Goal: Task Accomplishment & Management: Use online tool/utility

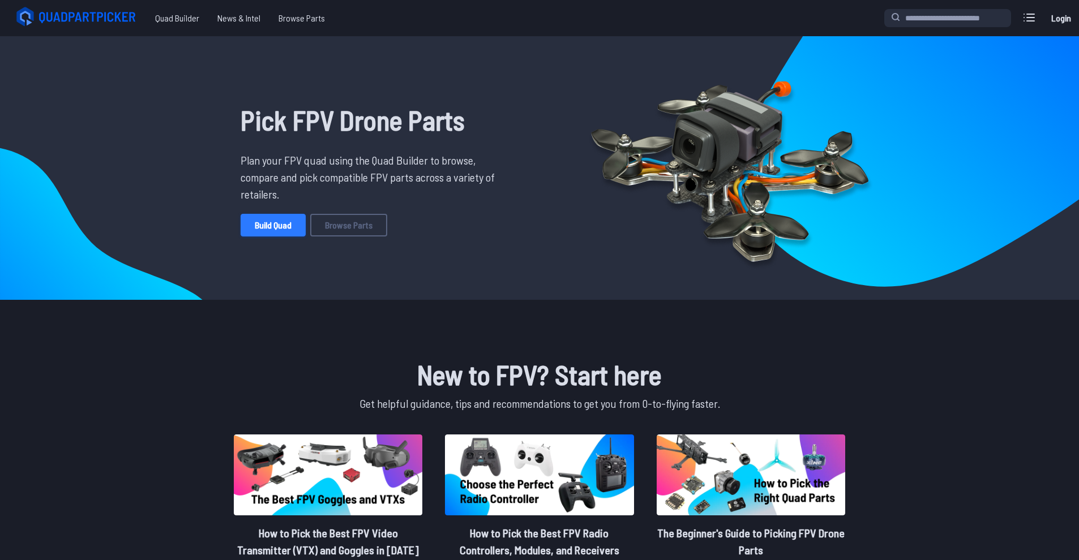
click at [295, 231] on link "Build Quad" at bounding box center [273, 225] width 65 height 23
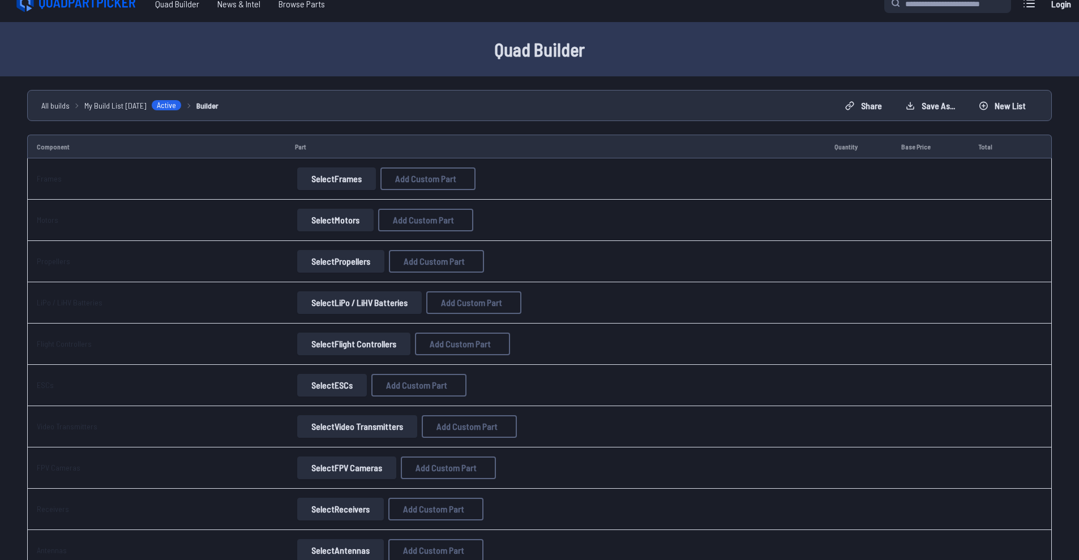
scroll to position [46, 0]
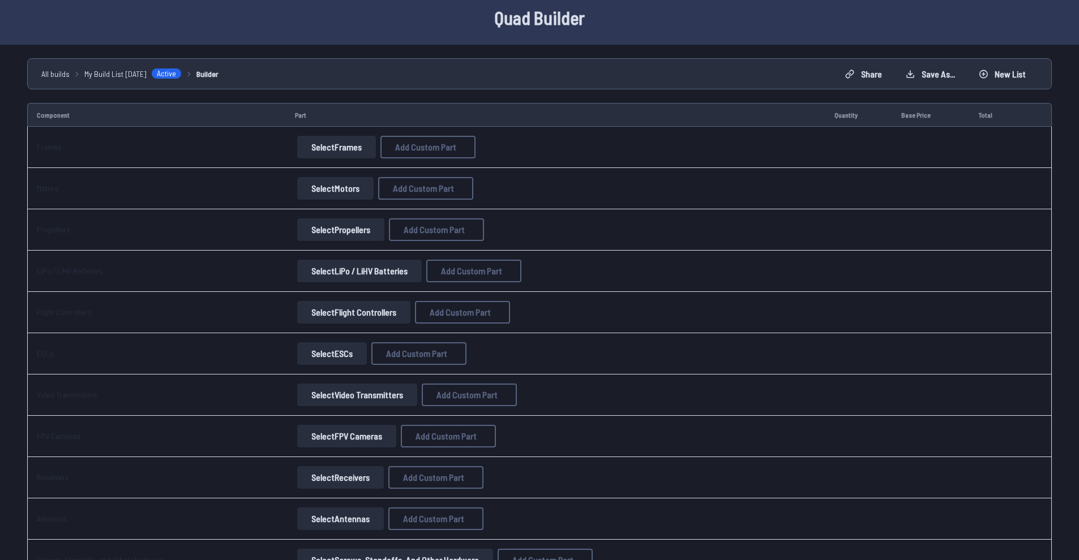
click at [339, 143] on button "Select Frames" at bounding box center [336, 147] width 79 height 23
click at [340, 152] on button "Select Frames" at bounding box center [336, 147] width 79 height 23
click at [342, 135] on td "Select Frames Add Custom Part Add Custom Part Part name* Brand / Manufacturer P…" at bounding box center [555, 147] width 539 height 41
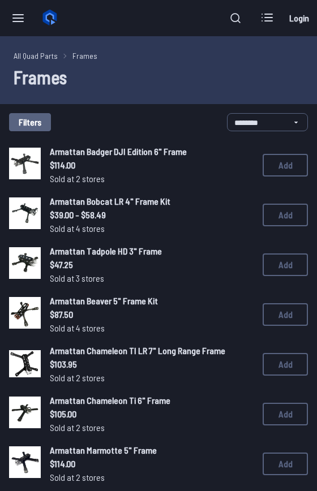
click at [224, 122] on div "**********" at bounding box center [158, 122] width 299 height 18
select select "*********"
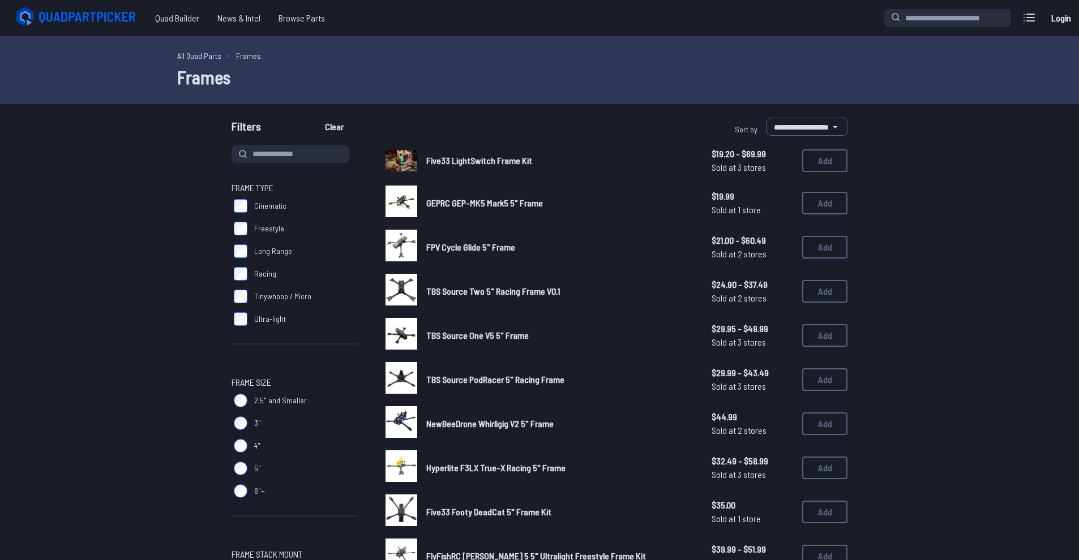
click at [465, 212] on div "GEPRC GEP-MK5 Mark5 5" Frame $19.99 Sold at 1 store $19.99 Sold at 1 store Add" at bounding box center [616, 203] width 462 height 35
click at [411, 198] on img at bounding box center [401, 202] width 32 height 32
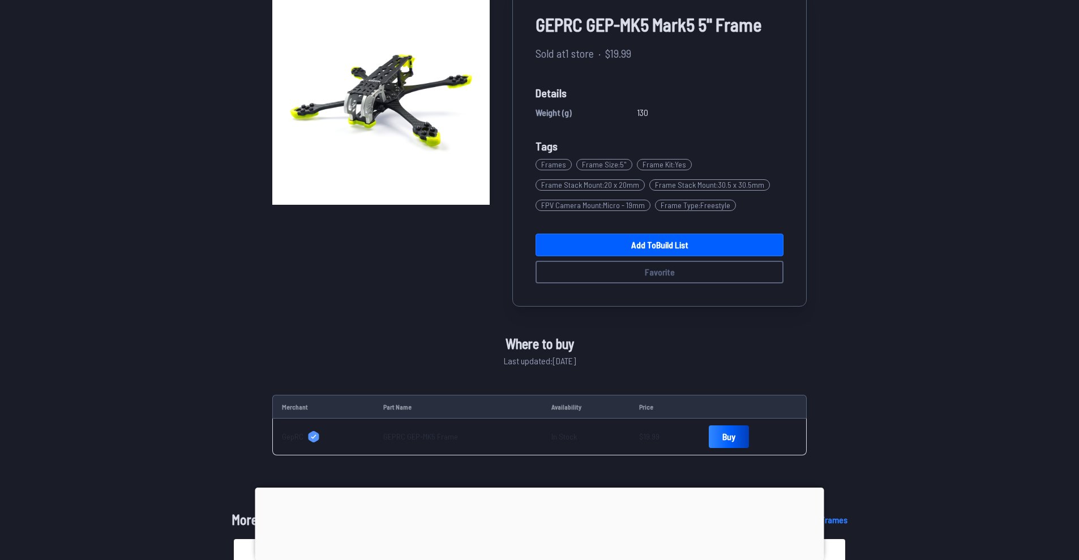
scroll to position [110, 0]
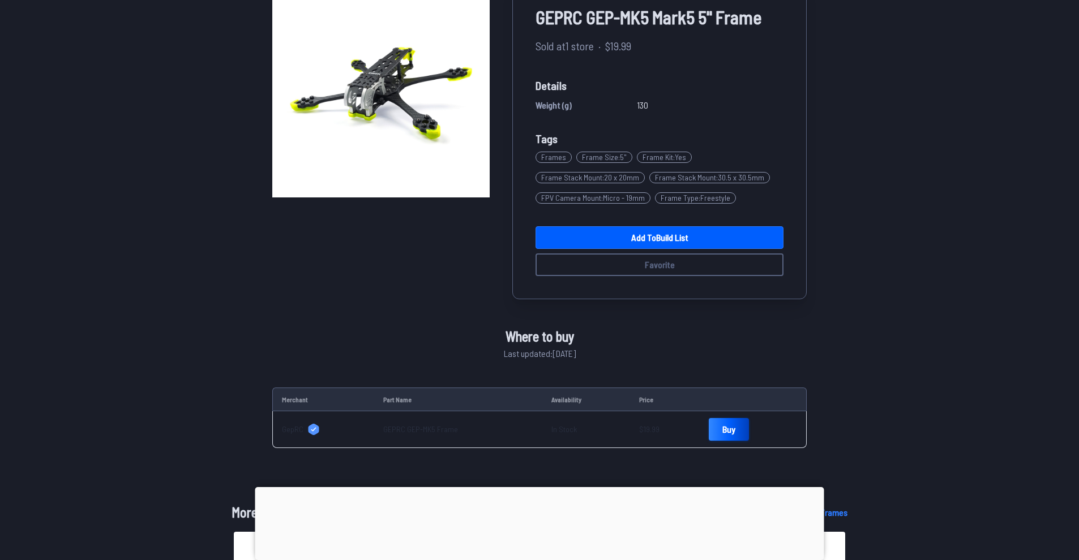
click at [730, 429] on link "Buy" at bounding box center [729, 429] width 40 height 23
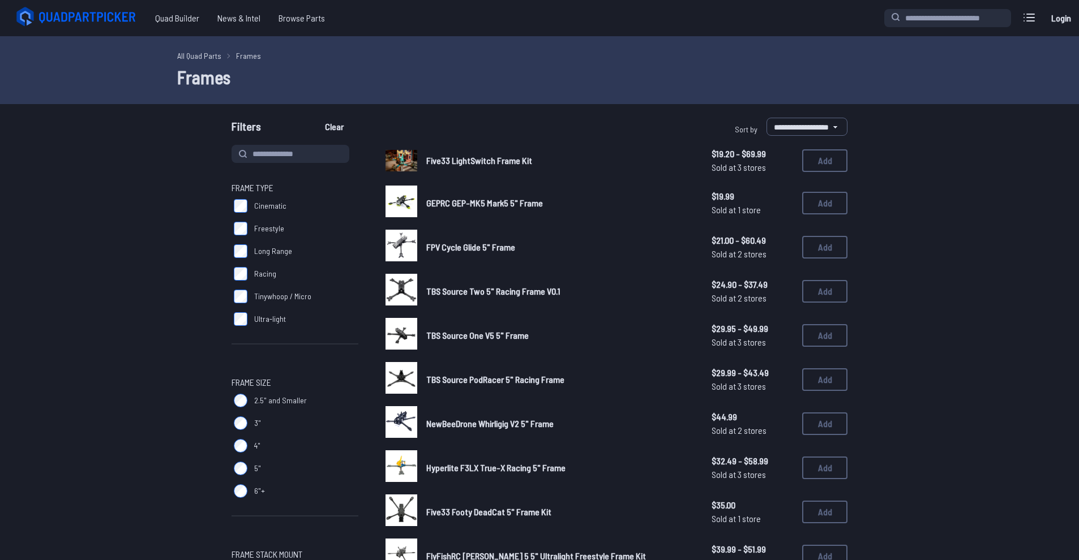
select select "*********"
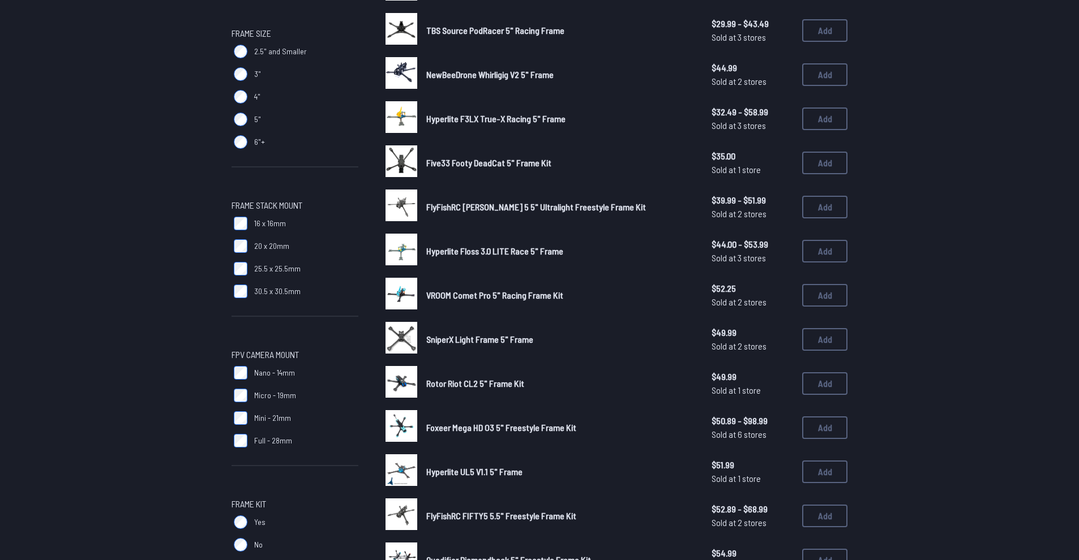
scroll to position [408, 0]
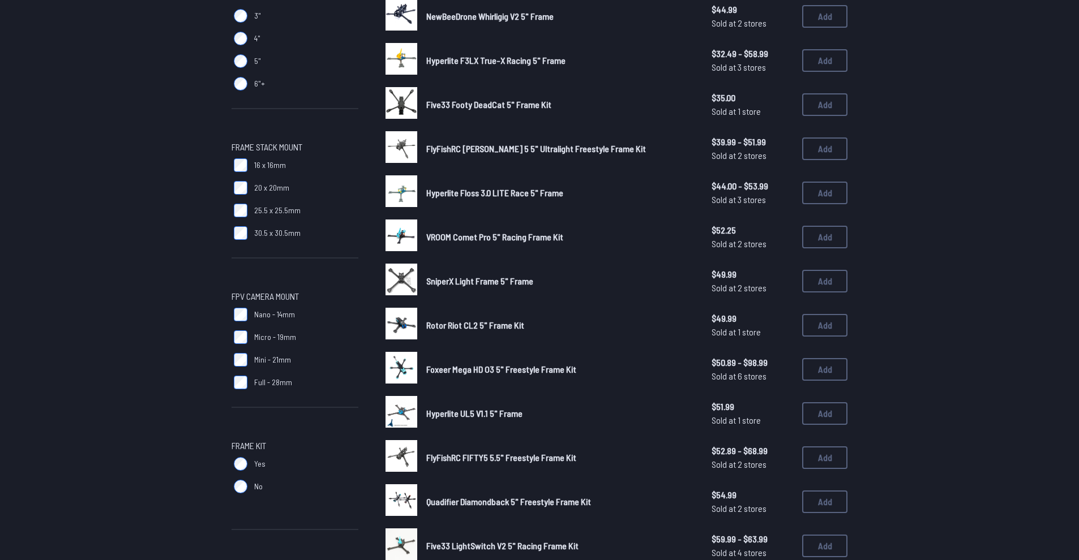
click at [477, 454] on span "FlyFishRC FIFTY5 5.5" Freestyle Frame Kit" at bounding box center [501, 457] width 150 height 11
click at [438, 455] on span "FlyFishRC FIFTY5 5.5" Freestyle Frame Kit" at bounding box center [501, 457] width 150 height 11
click at [403, 455] on img at bounding box center [401, 456] width 32 height 32
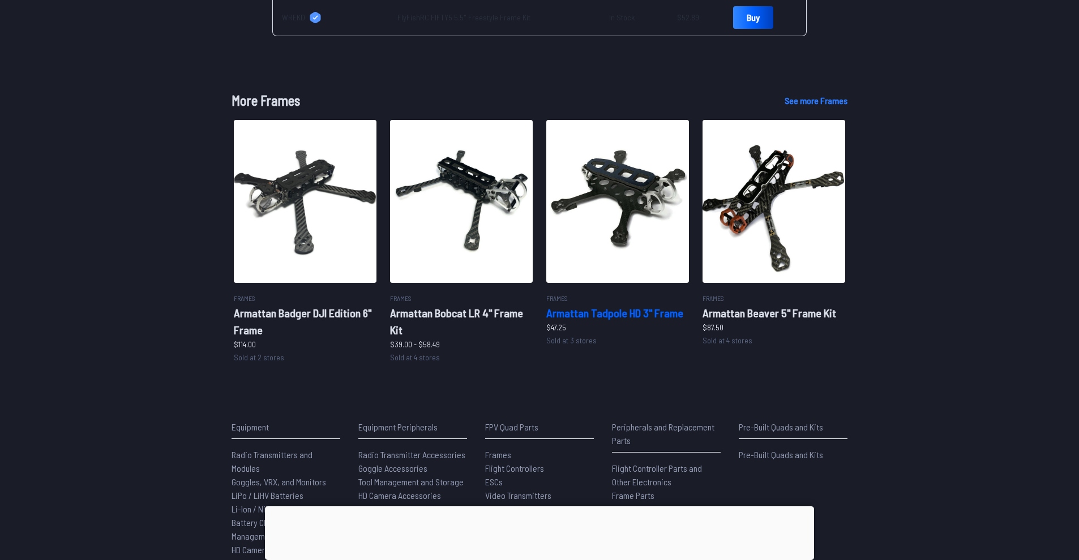
scroll to position [471, 0]
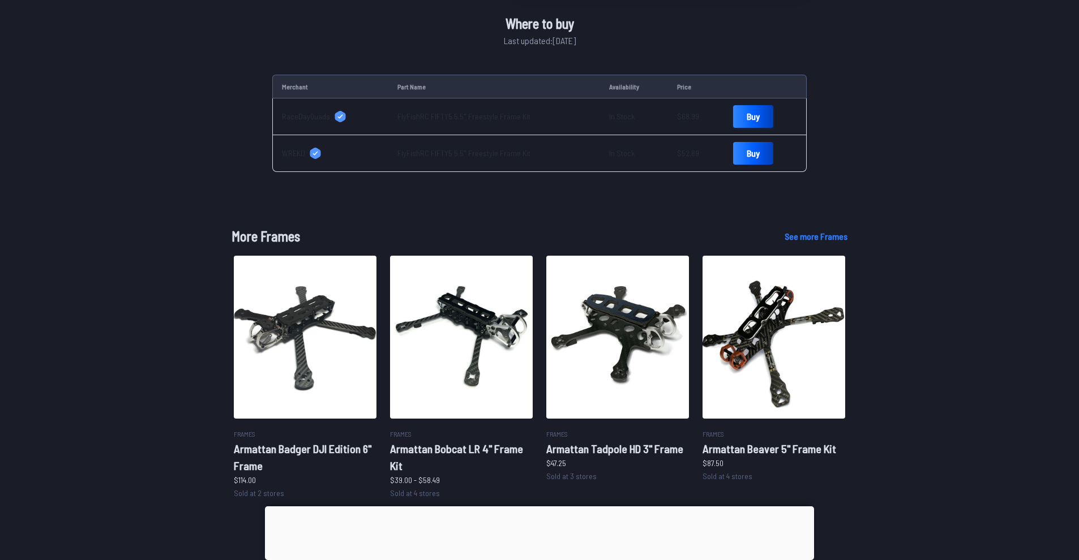
click at [745, 112] on link "Buy" at bounding box center [753, 116] width 40 height 23
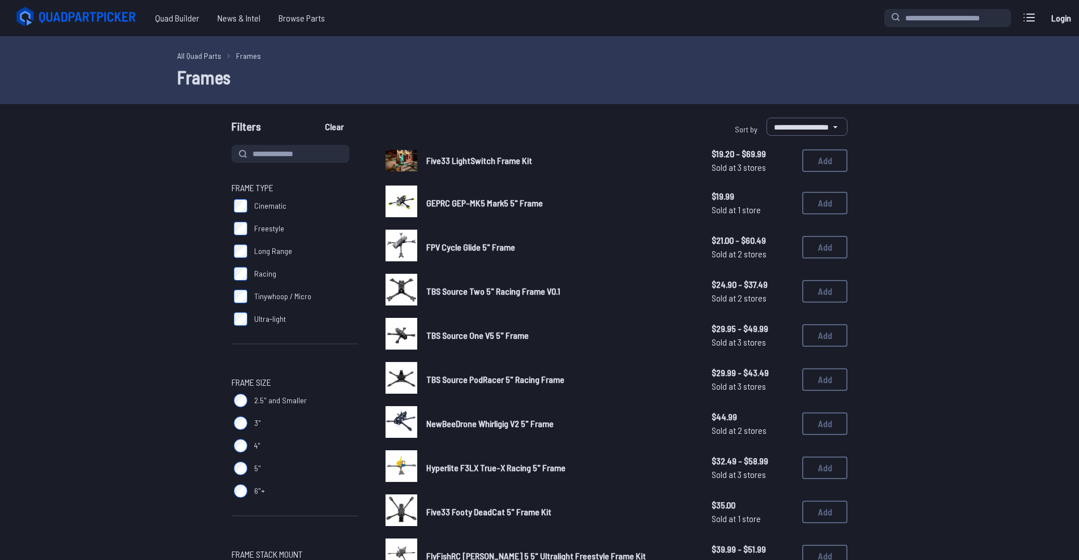
select select "*********"
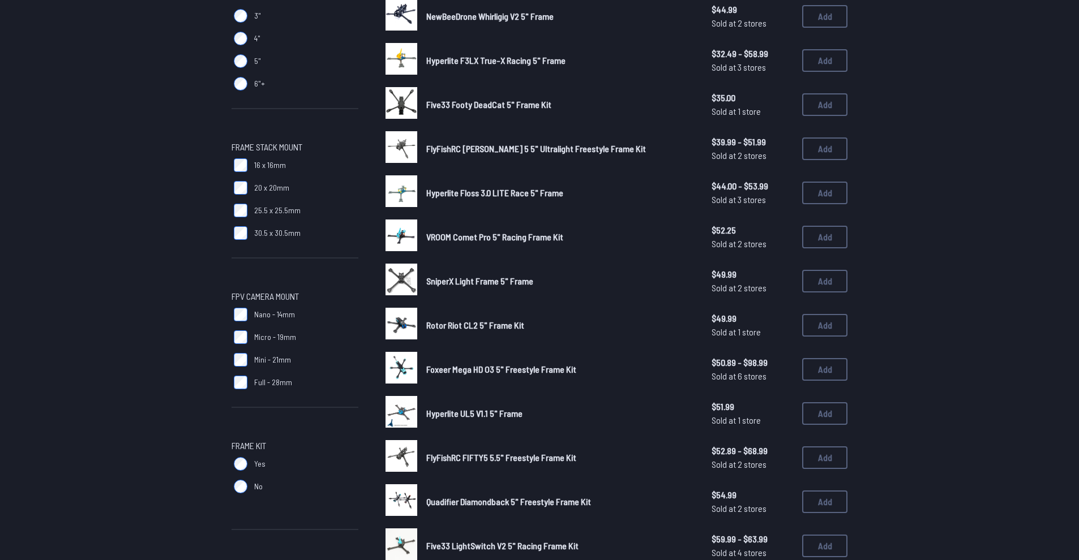
click at [431, 324] on span "Rotor Riot CL2 5" Frame Kit" at bounding box center [475, 325] width 98 height 11
click at [405, 321] on img at bounding box center [401, 324] width 32 height 32
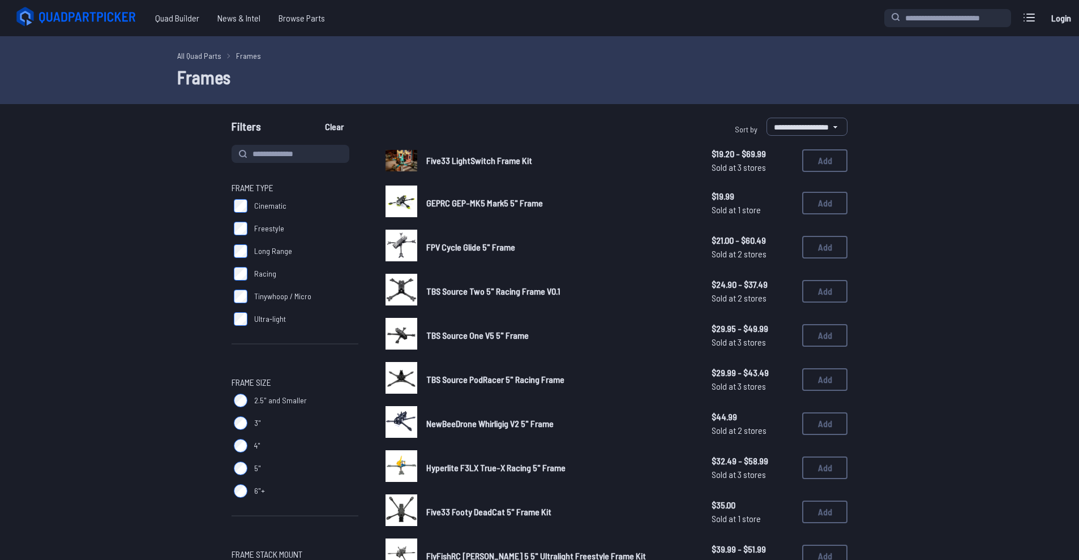
select select "*********"
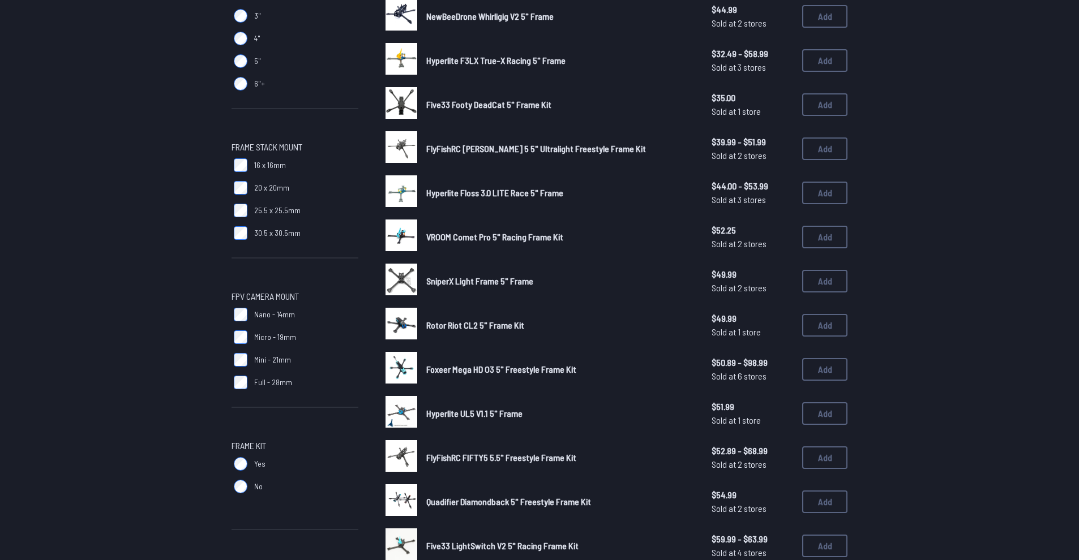
click at [430, 374] on span "Foxeer Mega HD O3 5" Freestyle Frame Kit" at bounding box center [501, 369] width 150 height 11
click at [405, 372] on img at bounding box center [401, 368] width 32 height 32
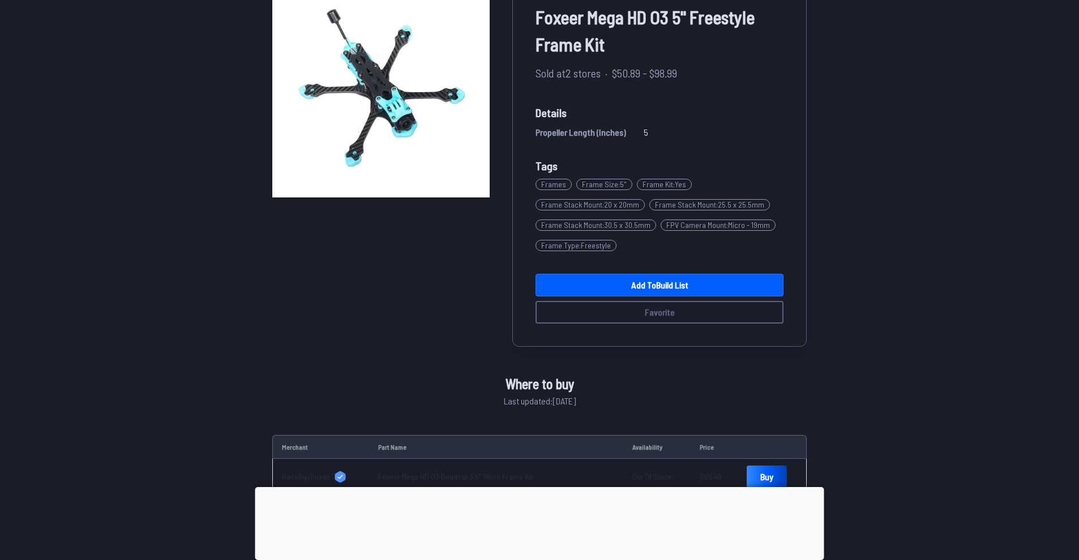
scroll to position [227, 0]
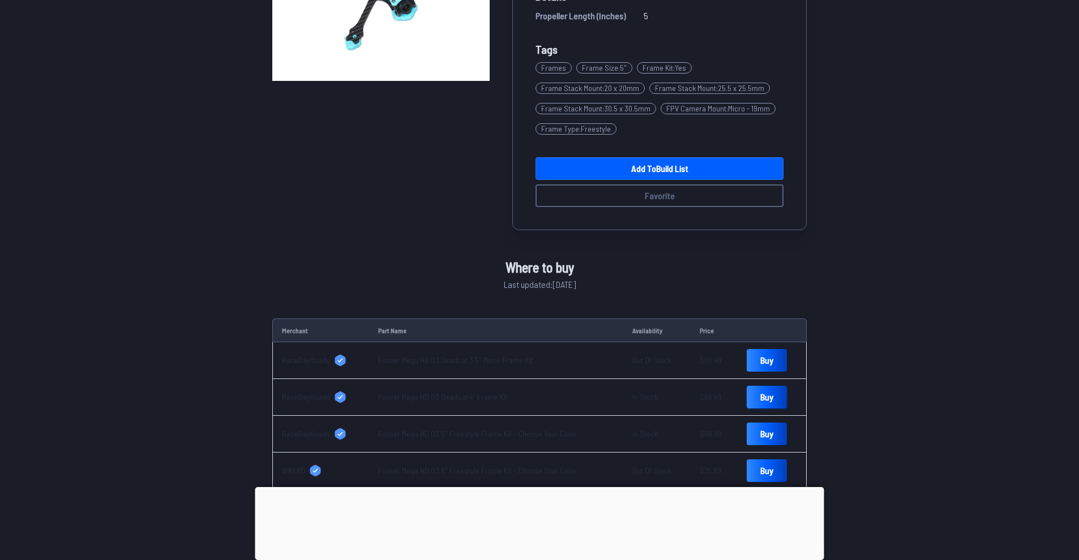
click at [757, 391] on link "Buy" at bounding box center [767, 397] width 40 height 23
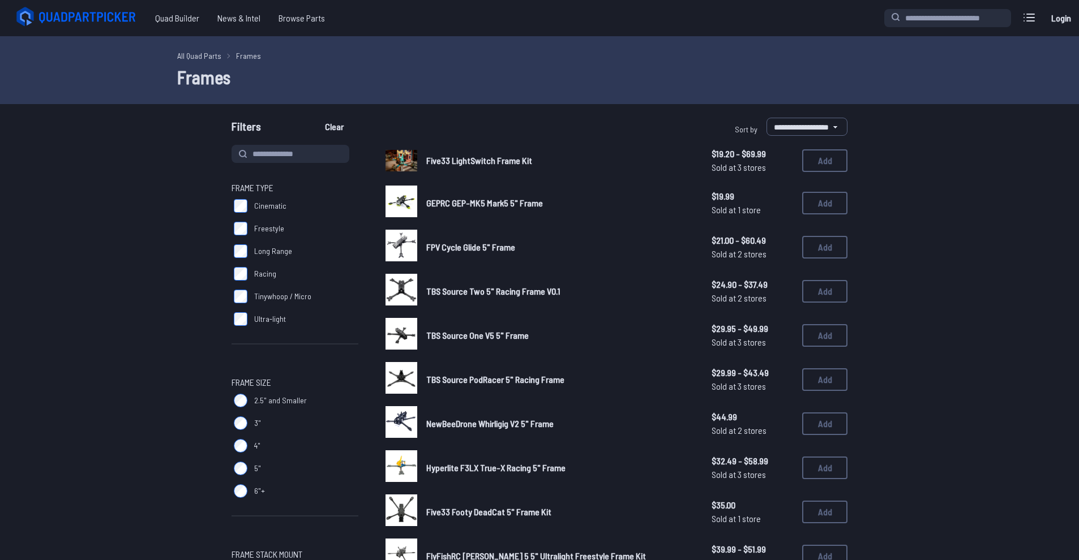
select select "*********"
click at [204, 57] on link "All Quad Parts" at bounding box center [199, 56] width 44 height 12
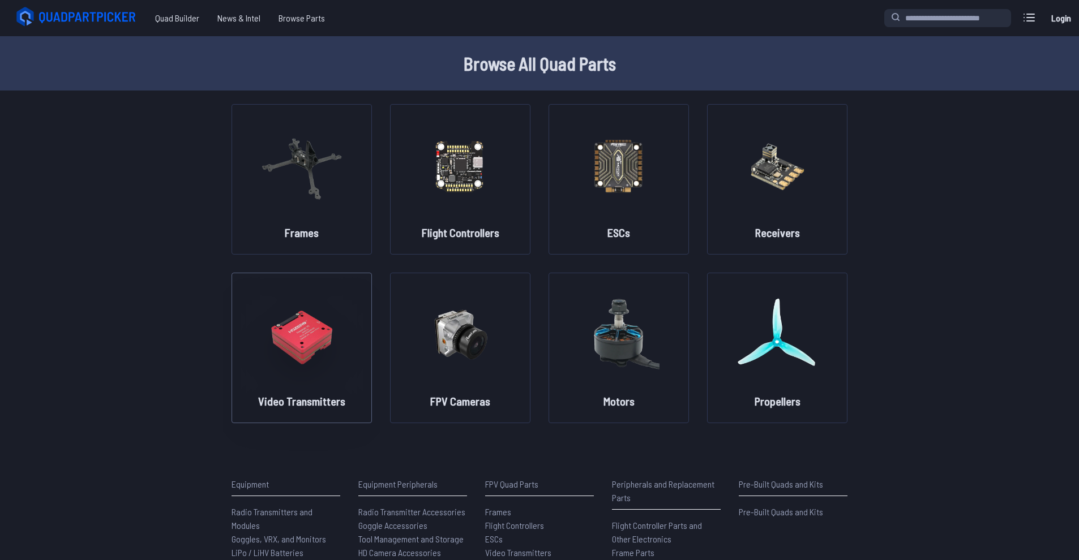
click at [359, 359] on figure at bounding box center [301, 333] width 127 height 120
click at [311, 360] on img at bounding box center [302, 335] width 82 height 100
click at [303, 387] on figure at bounding box center [301, 333] width 127 height 120
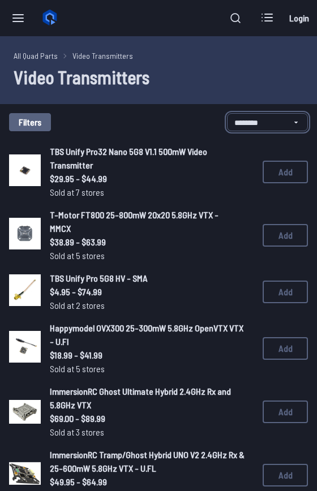
select select "*********"
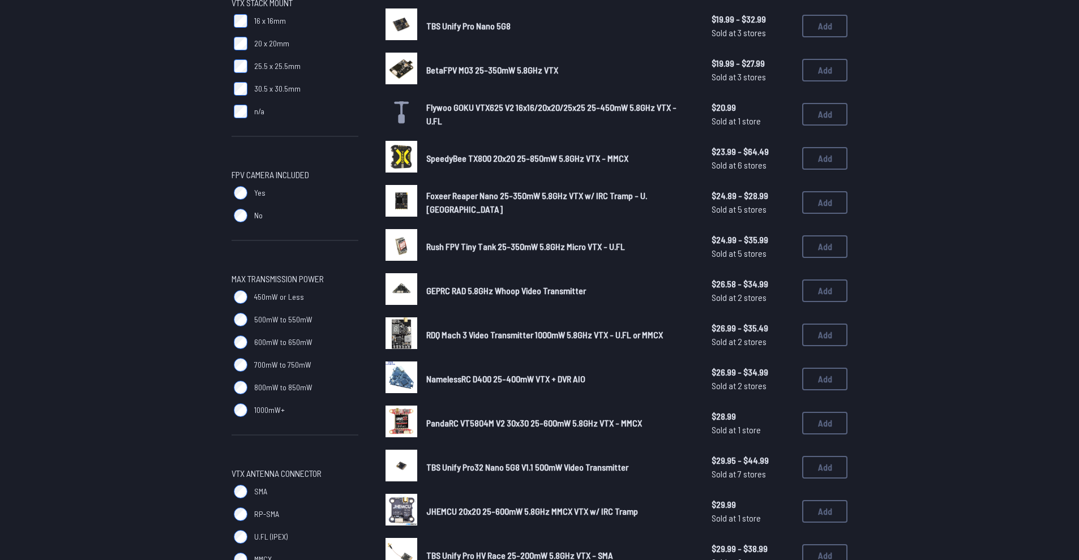
scroll to position [364, 0]
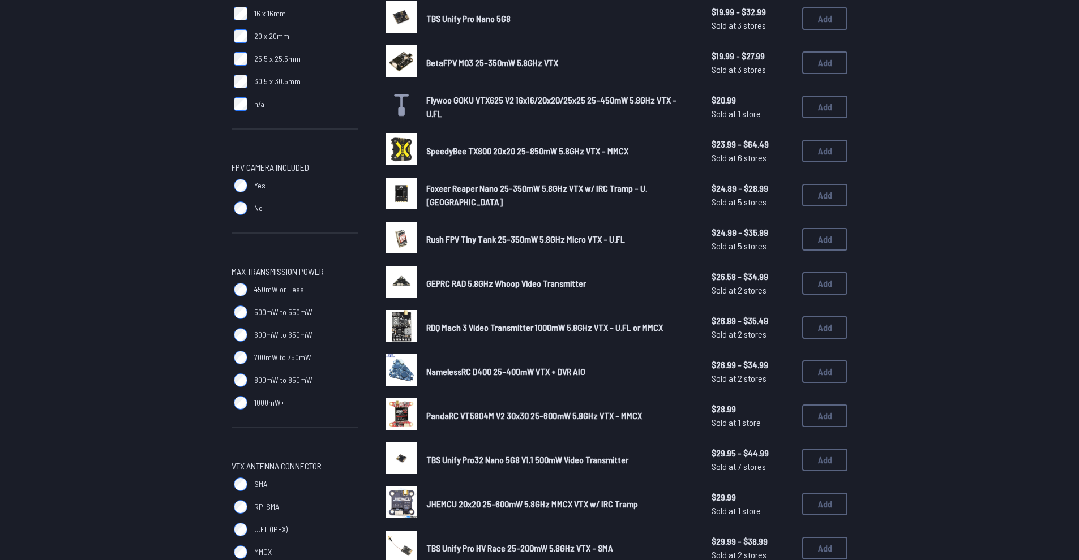
click at [249, 405] on label "1000mW+" at bounding box center [294, 403] width 127 height 23
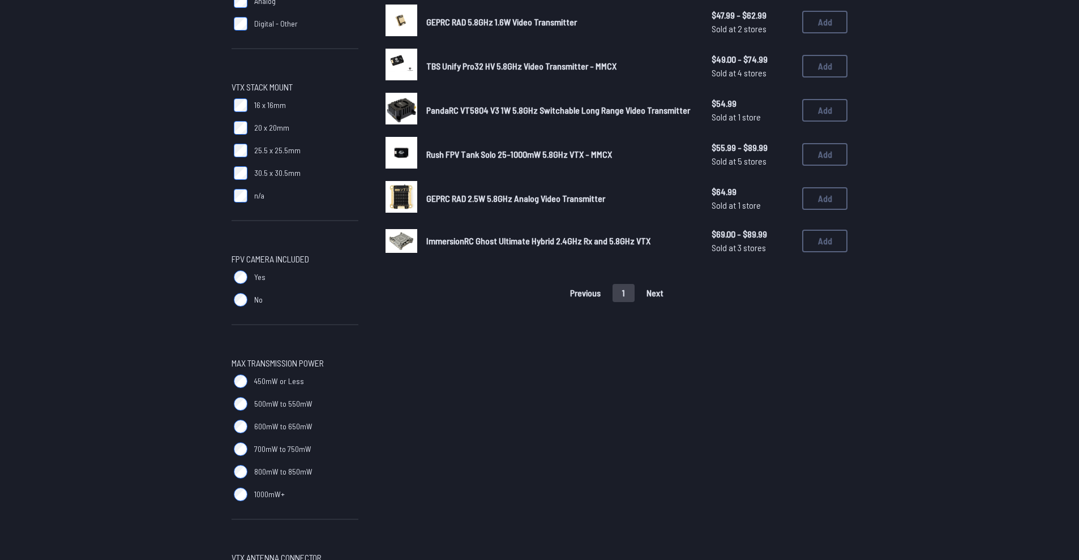
scroll to position [389, 0]
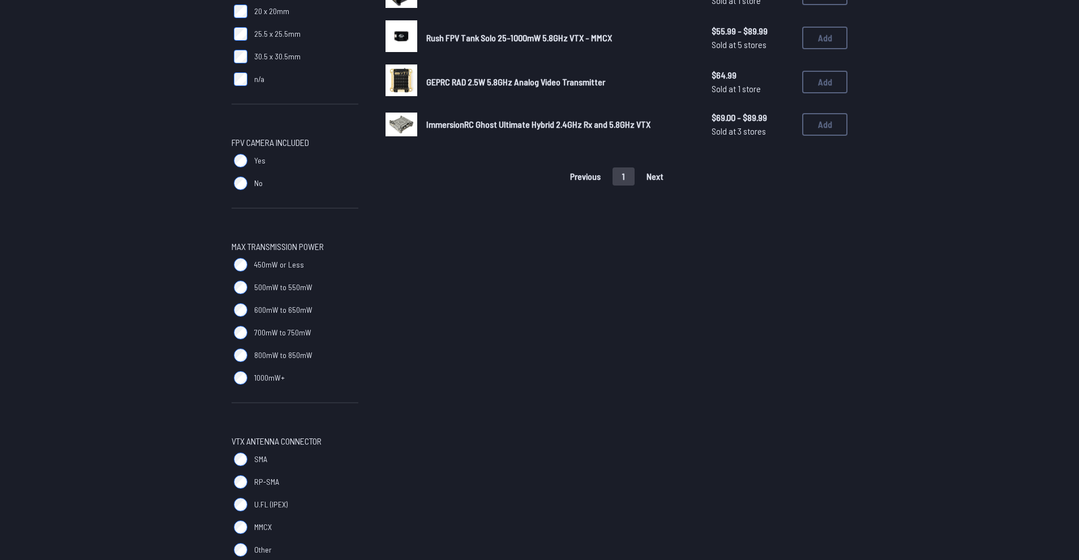
click at [245, 333] on div "Digital / Analog VTX Digital - DJI Digital - HDZero Digital - Walksnail Analog …" at bounding box center [294, 273] width 127 height 1037
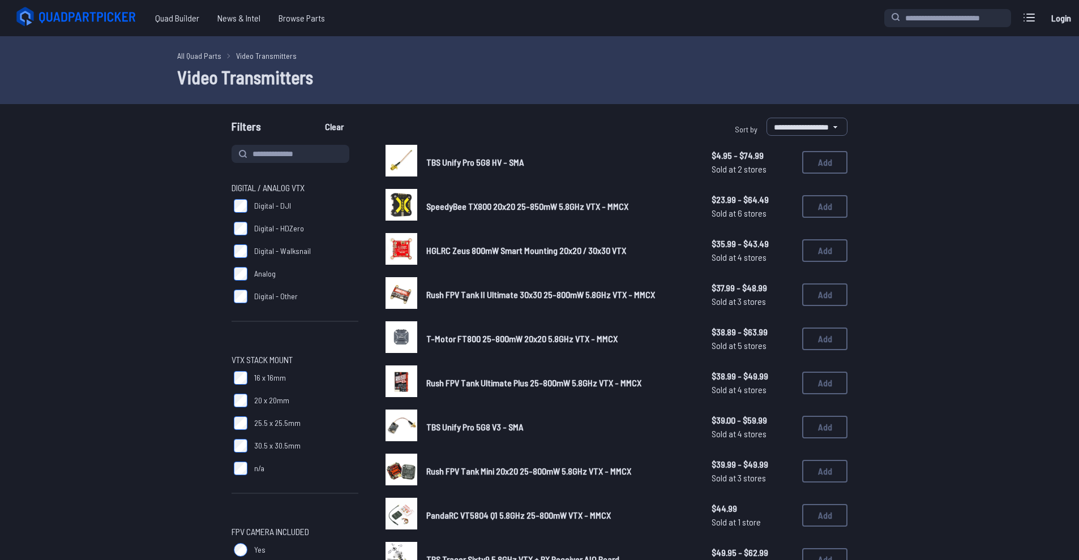
click at [438, 203] on span "SpeedyBee TX800 20x20 25-850mW 5.8GHz VTX - MMCX" at bounding box center [527, 206] width 202 height 11
click at [437, 205] on span "SpeedyBee TX800 20x20 25-850mW 5.8GHz VTX - MMCX" at bounding box center [527, 206] width 202 height 11
click at [405, 205] on img at bounding box center [401, 205] width 32 height 32
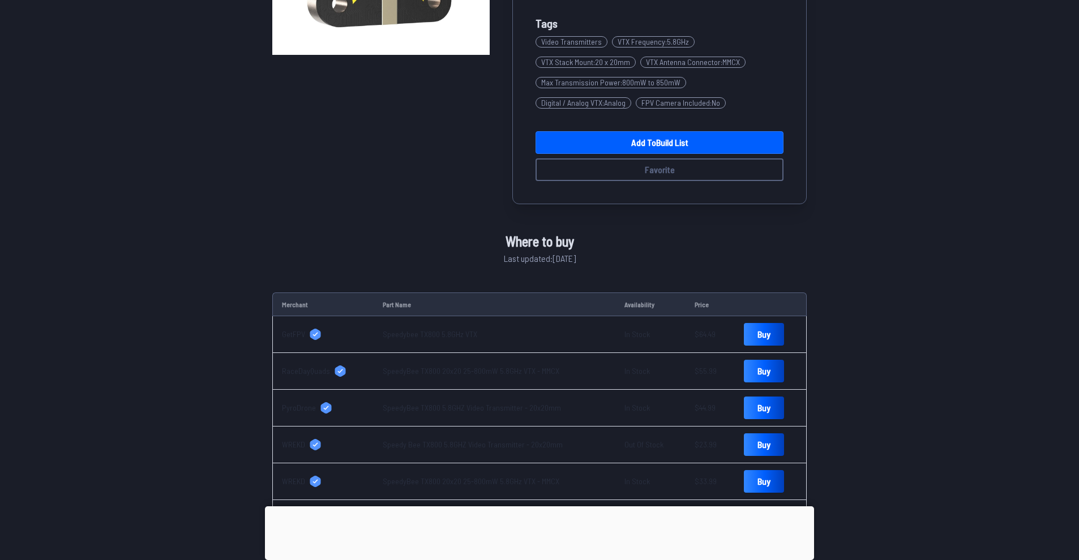
scroll to position [311, 0]
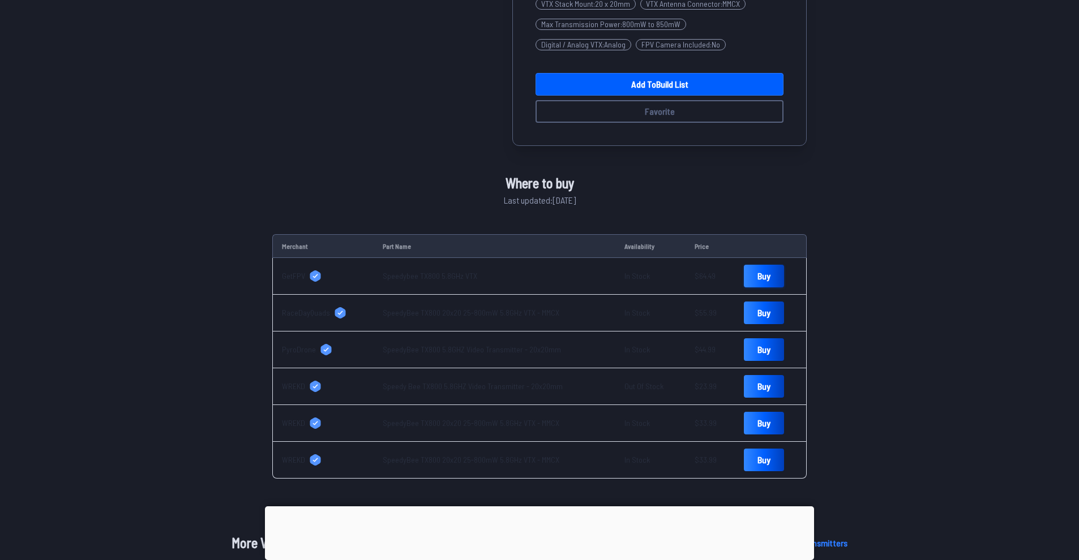
click at [749, 276] on link "Buy" at bounding box center [764, 276] width 40 height 23
click at [765, 383] on link "Buy" at bounding box center [764, 386] width 40 height 23
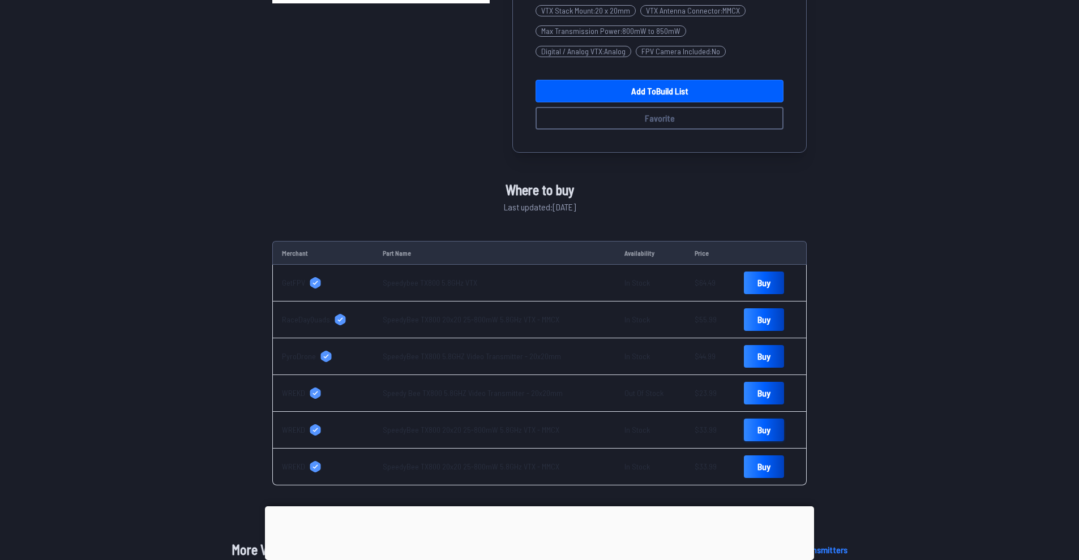
click at [765, 432] on link "Buy" at bounding box center [764, 430] width 40 height 23
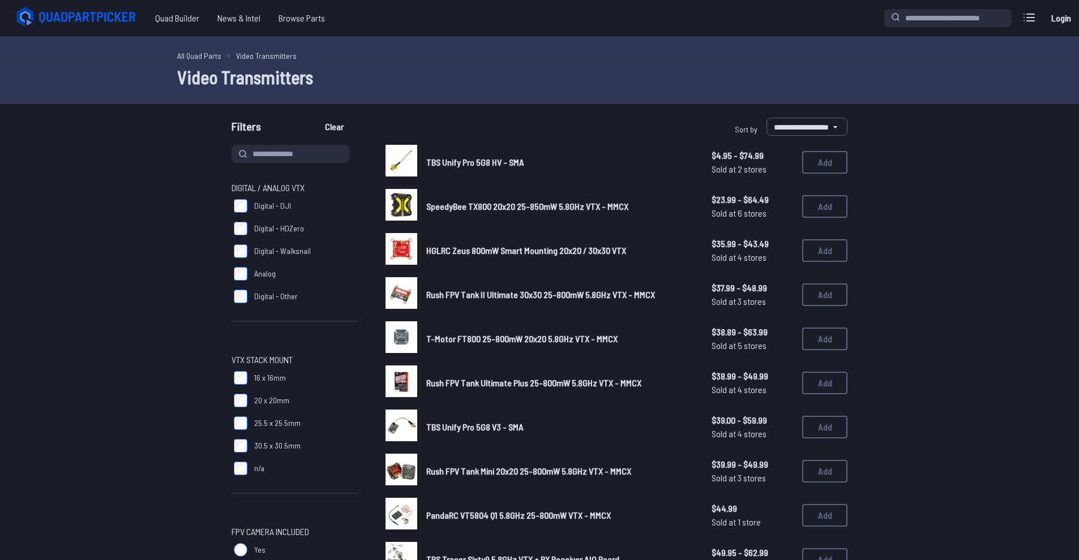
select select "*********"
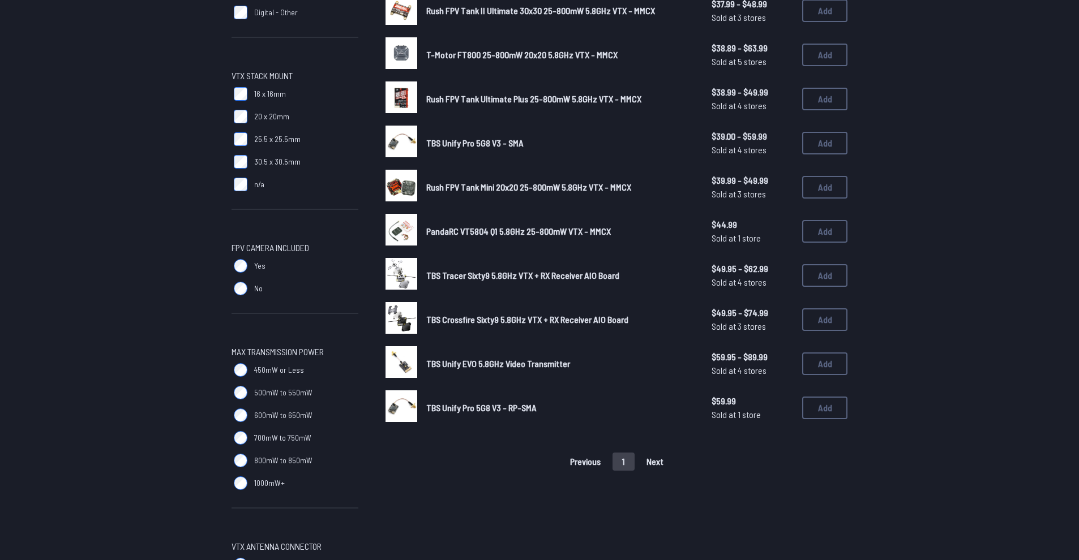
scroll to position [342, 0]
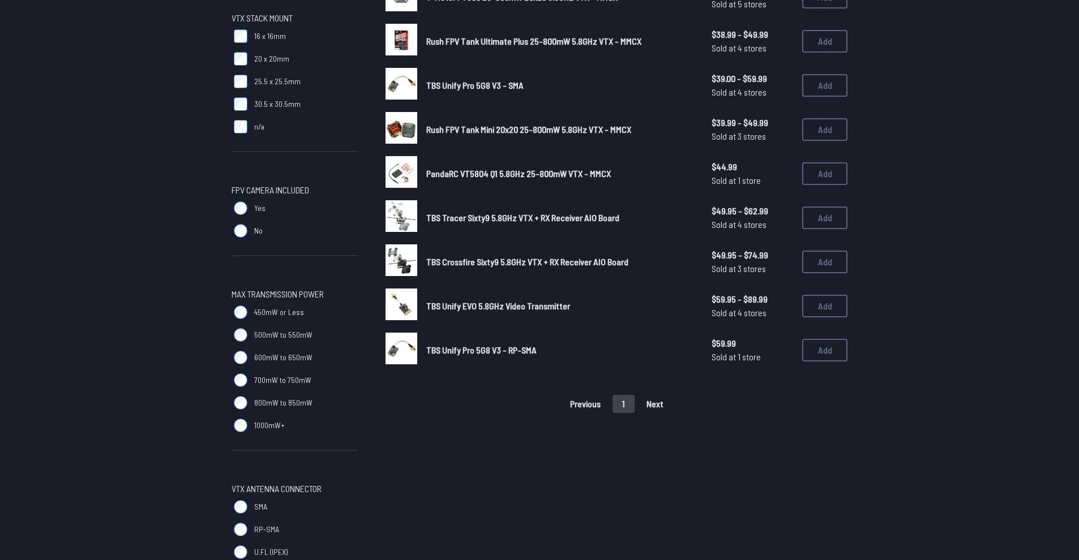
click at [245, 421] on label "1000mW+" at bounding box center [294, 425] width 127 height 23
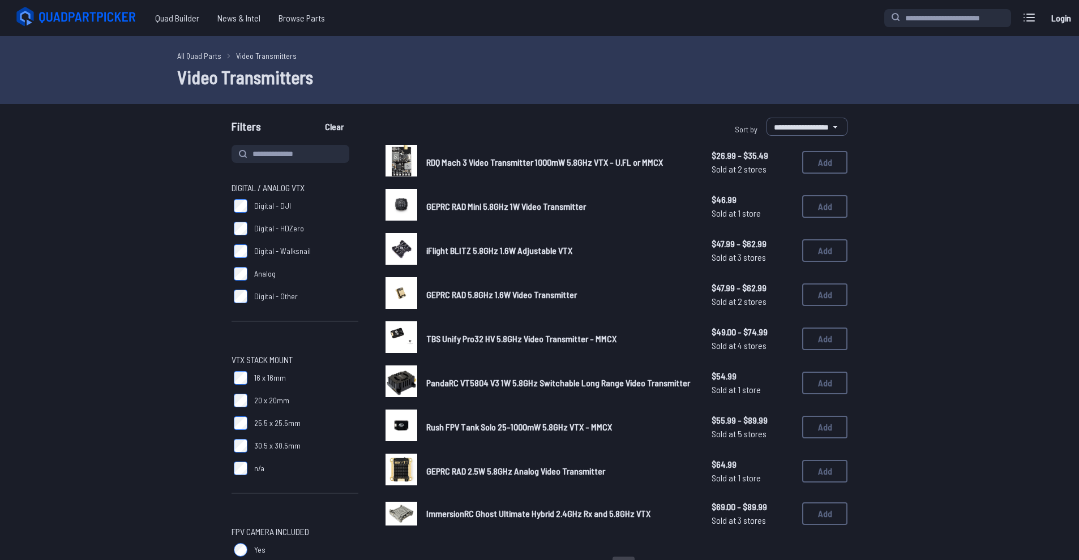
click at [512, 252] on span "iFlight BLITZ 5.8GHz 1.6W Adjustable VTX" at bounding box center [499, 250] width 146 height 11
click at [411, 255] on img at bounding box center [401, 249] width 32 height 32
select select "*********"
click at [414, 255] on img at bounding box center [401, 249] width 32 height 32
select select "*********"
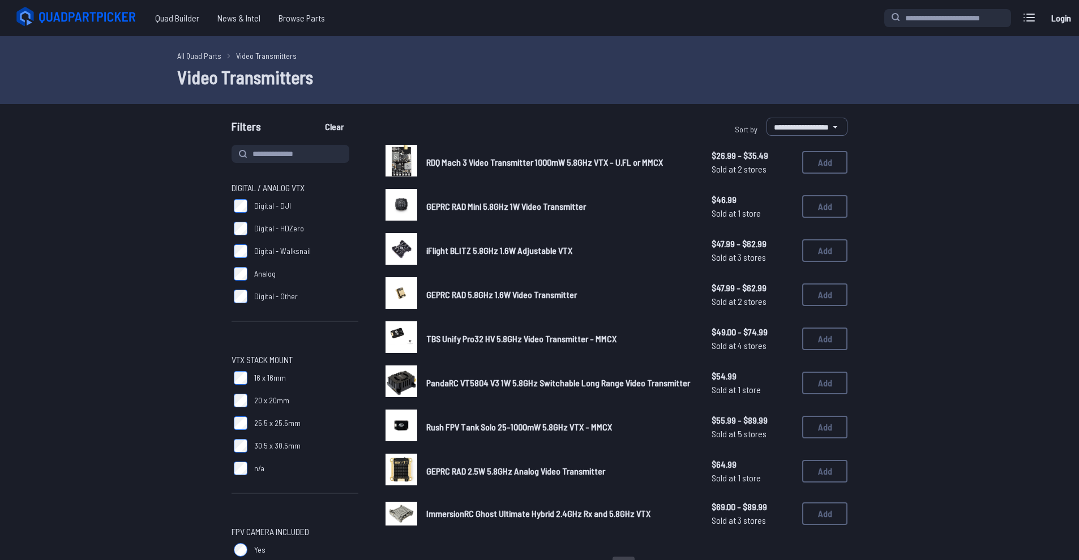
click at [205, 67] on h1 "Video Transmitters" at bounding box center [539, 76] width 724 height 27
click at [200, 76] on h1 "Video Transmitters" at bounding box center [539, 76] width 724 height 27
click at [185, 55] on link "All Quad Parts" at bounding box center [199, 56] width 44 height 12
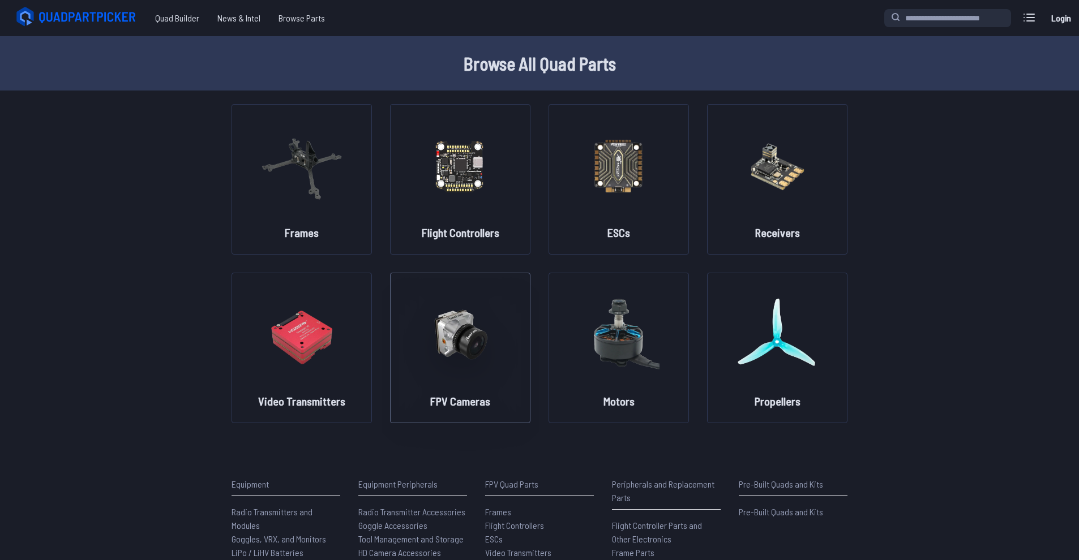
click at [493, 296] on img at bounding box center [460, 335] width 82 height 100
click at [453, 308] on img at bounding box center [460, 335] width 82 height 100
click at [454, 334] on img at bounding box center [460, 335] width 82 height 100
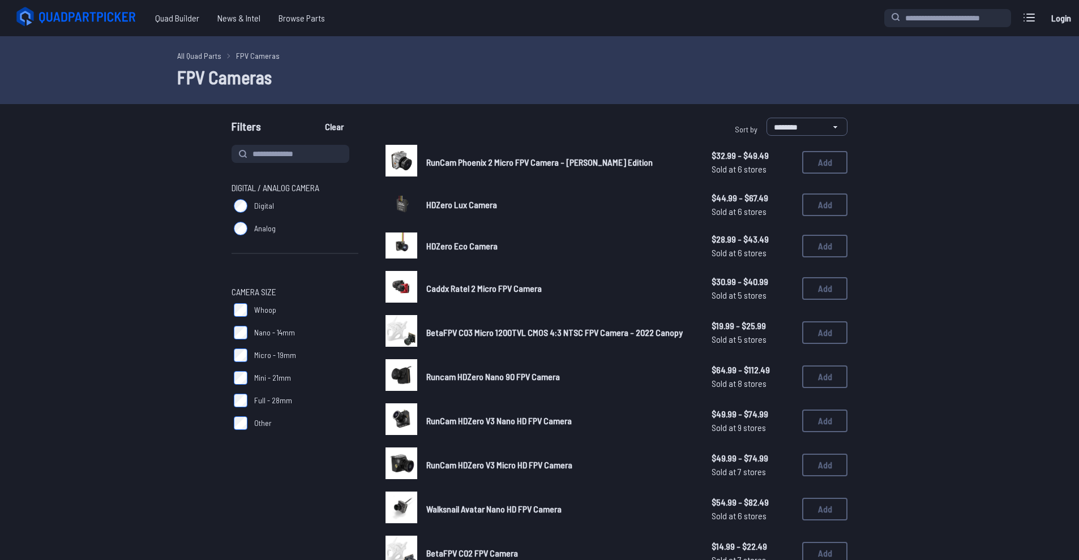
click at [243, 221] on label "Analog" at bounding box center [294, 228] width 127 height 23
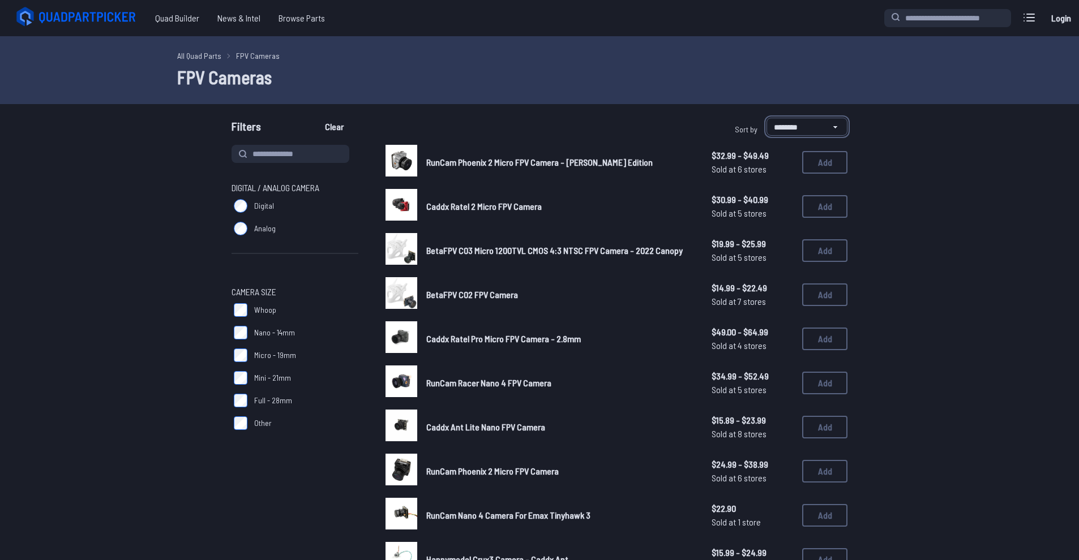
select select "*********"
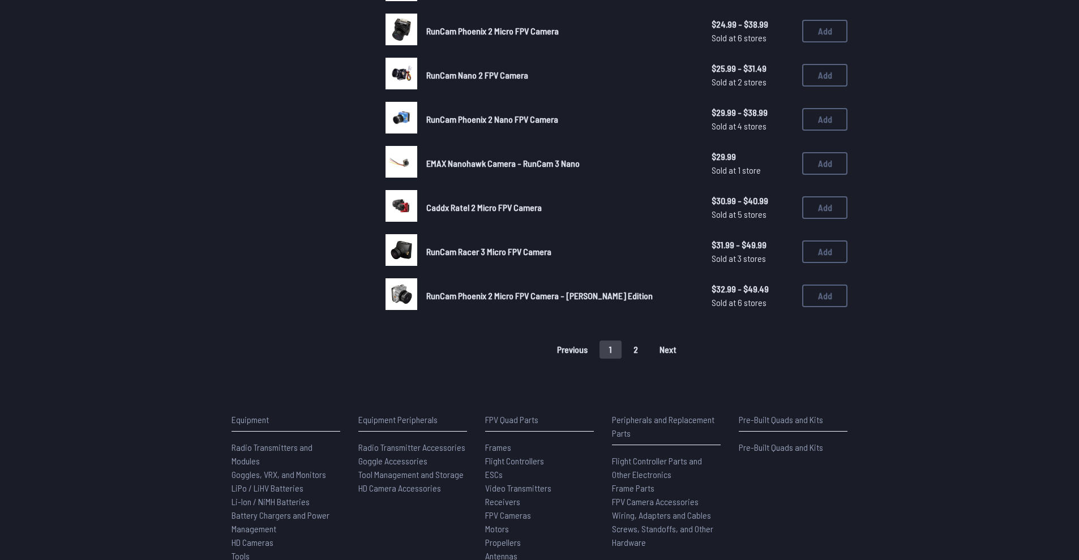
scroll to position [739, 0]
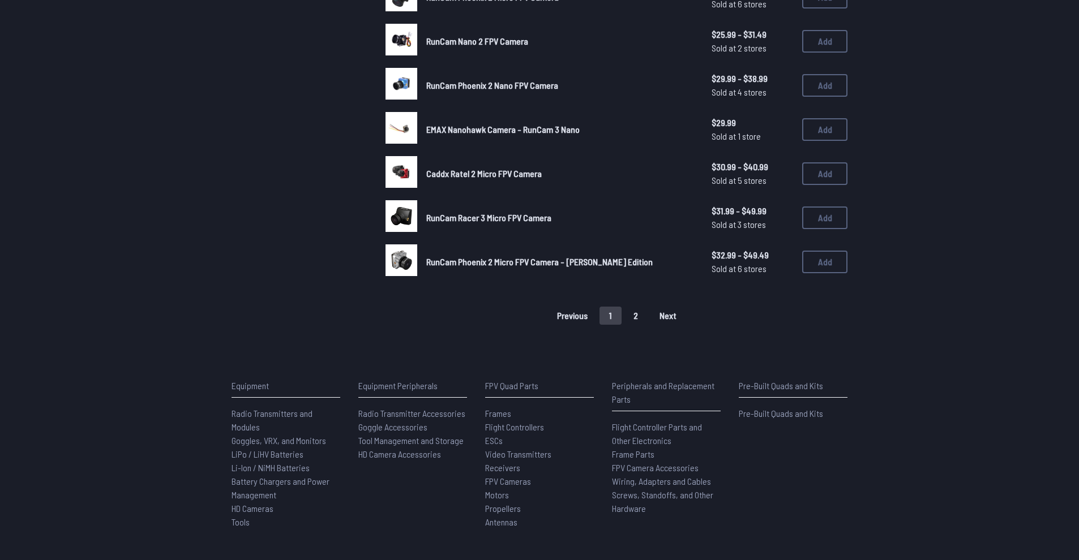
click at [632, 307] on button "2" at bounding box center [636, 316] width 24 height 18
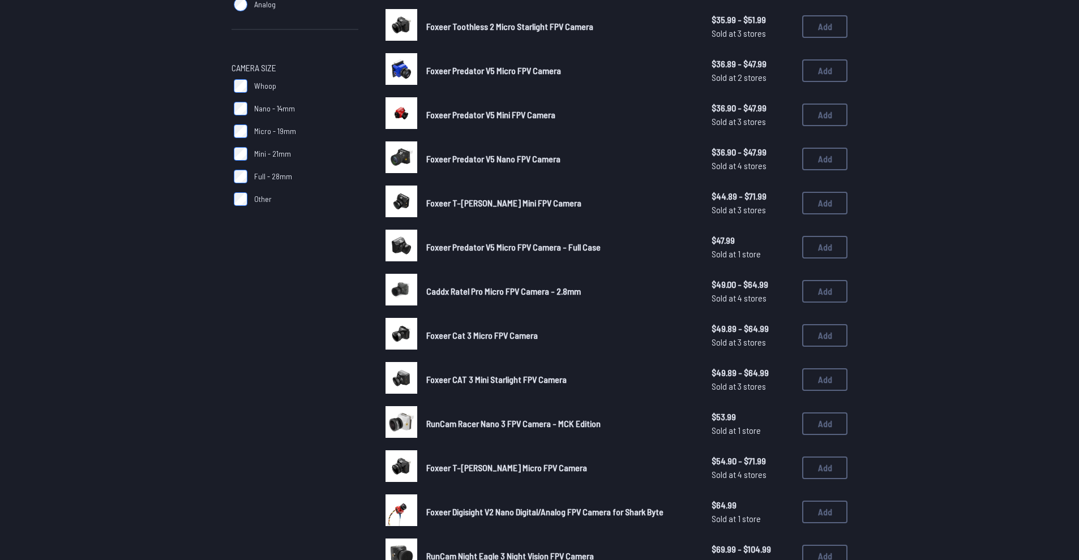
scroll to position [288, 0]
